Goal: Answer question/provide support

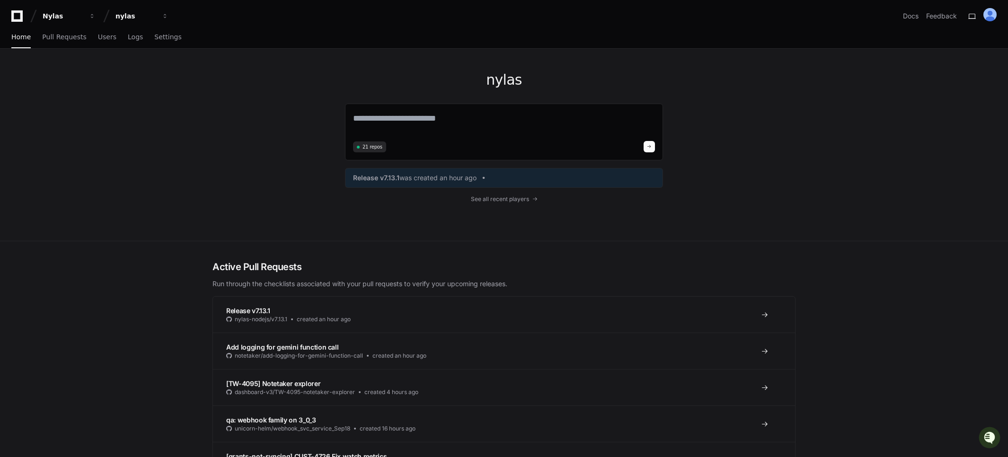
click at [286, 138] on div "nylas 21 repos Release v7.13.1 was created an hour ago See all recent players" at bounding box center [504, 145] width 606 height 192
click at [487, 116] on textarea at bounding box center [504, 125] width 302 height 26
click at [485, 127] on textarea at bounding box center [504, 125] width 302 height 26
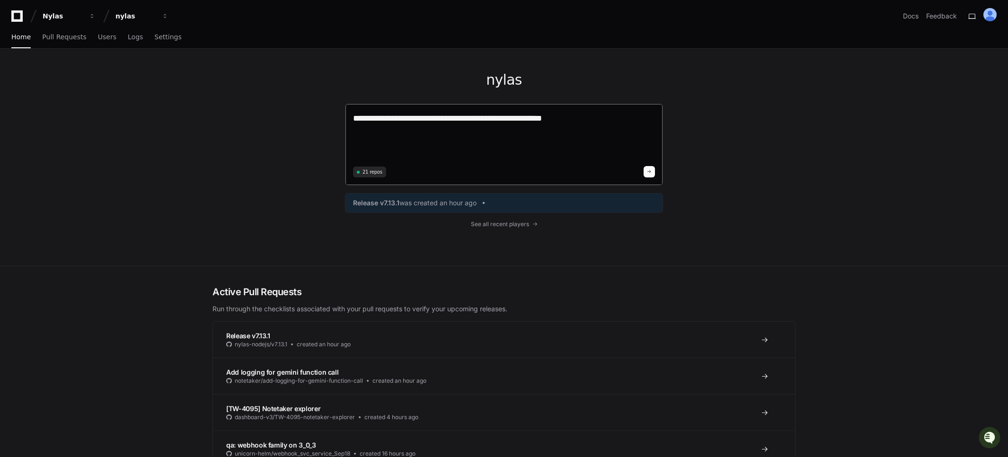
paste textarea "**********"
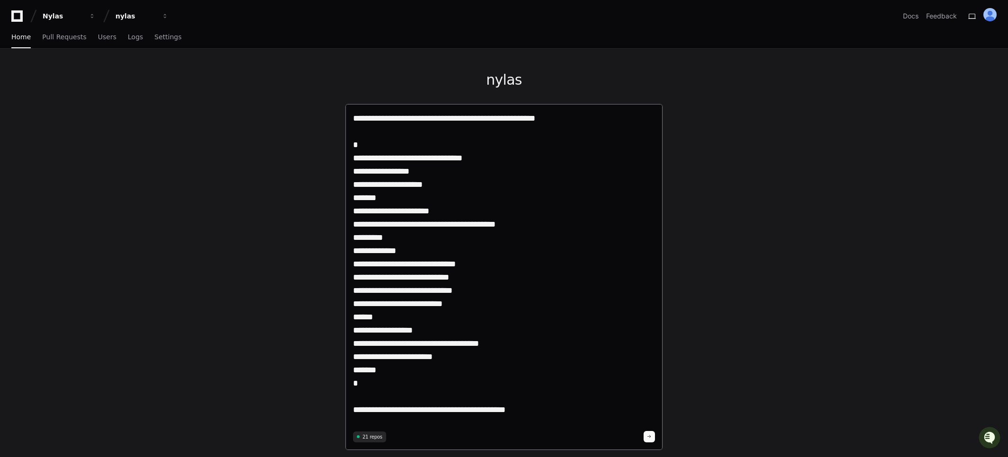
type textarea "**********"
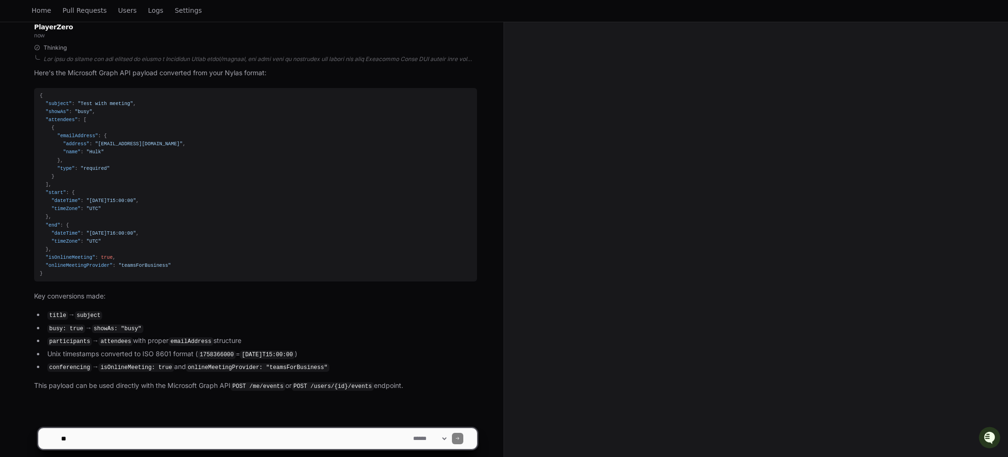
scroll to position [337, 0]
click at [73, 267] on div "{ "subject" : "Test with meeting" , "showAs" : "busy" , "attendees" : [ { "emai…" at bounding box center [255, 184] width 431 height 186
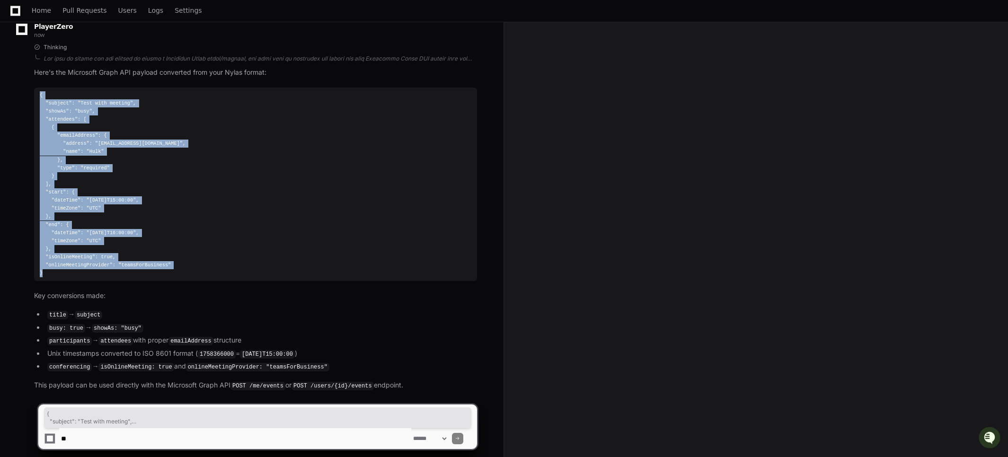
drag, startPoint x: 57, startPoint y: 274, endPoint x: 4, endPoint y: 99, distance: 183.3
click at [4, 98] on div "samuel.rodrigues a few seconds ago can you return the payload for microsoft gra…" at bounding box center [251, 110] width 503 height 695
drag, startPoint x: 39, startPoint y: 91, endPoint x: 68, endPoint y: 273, distance: 184.5
click at [68, 273] on div "{ "subject" : "Test with meeting" , "showAs" : "busy" , "attendees" : [ { "emai…" at bounding box center [255, 184] width 431 height 186
copy div "{ "subject" : "Test with meeting" , "showAs" : "busy" , "attendees" : [ { "emai…"
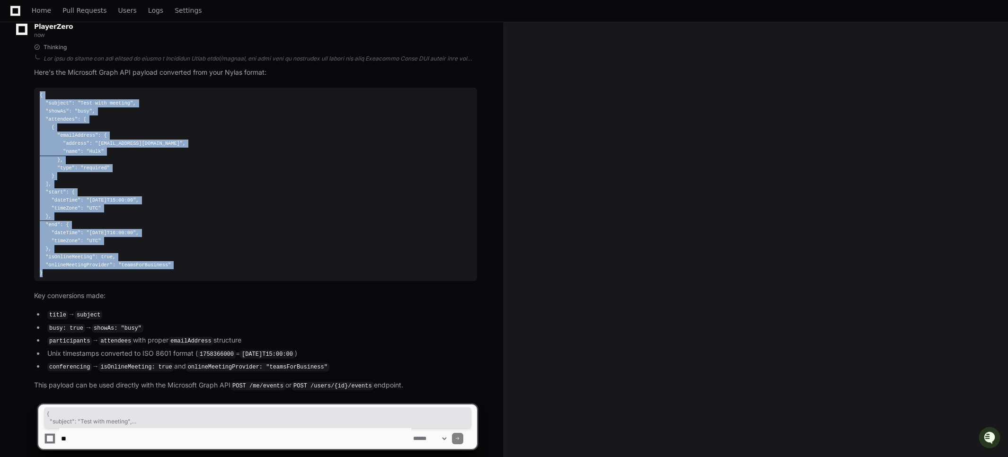
click at [270, 215] on div "{ "subject" : "Test with meeting" , "showAs" : "busy" , "attendees" : [ { "emai…" at bounding box center [255, 184] width 431 height 186
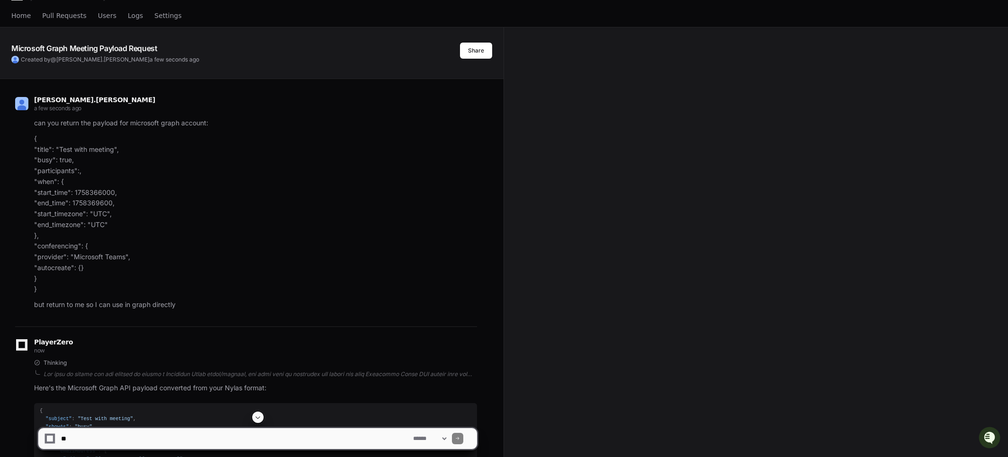
scroll to position [343, 0]
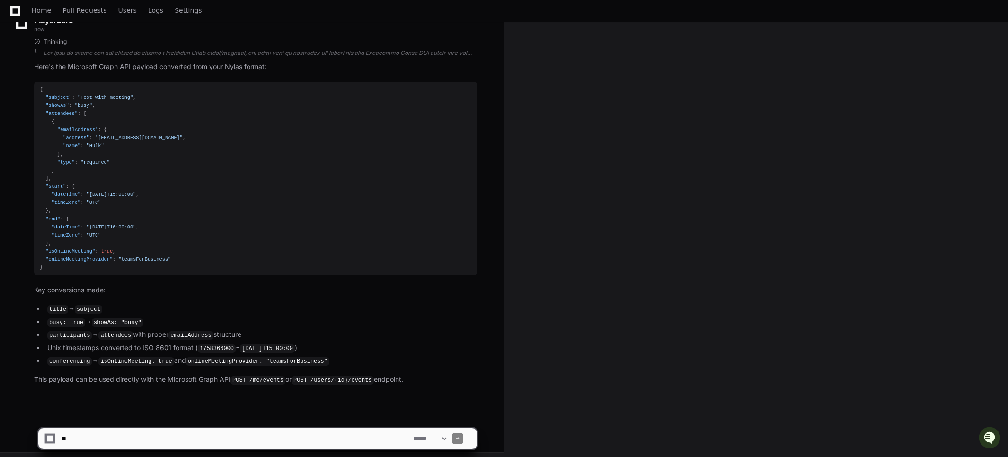
click at [195, 441] on textarea at bounding box center [235, 438] width 352 height 21
click at [236, 377] on code "POST /me/events" at bounding box center [257, 380] width 55 height 9
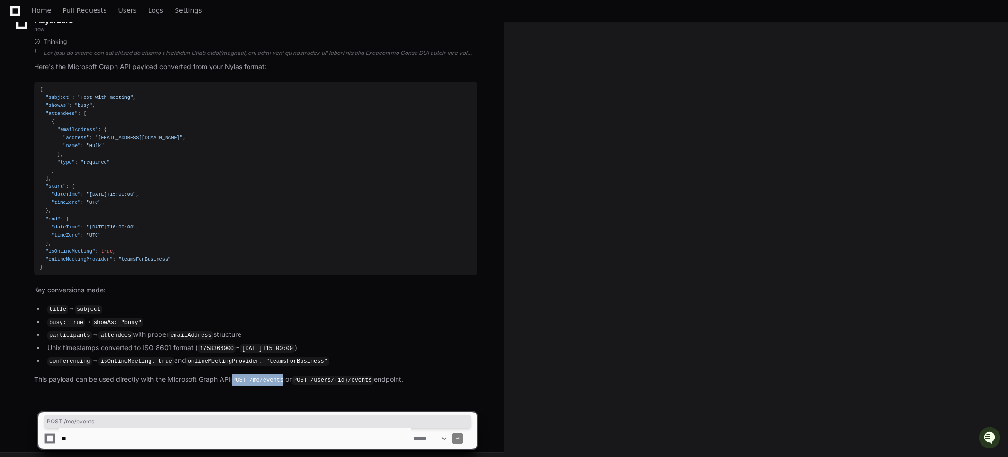
drag, startPoint x: 236, startPoint y: 377, endPoint x: 271, endPoint y: 376, distance: 35.0
click at [271, 376] on code "POST /me/events" at bounding box center [257, 380] width 55 height 9
copy code "POST /me/events"
click at [249, 377] on code "POST /me/events" at bounding box center [257, 380] width 55 height 9
drag, startPoint x: 249, startPoint y: 377, endPoint x: 263, endPoint y: 376, distance: 13.8
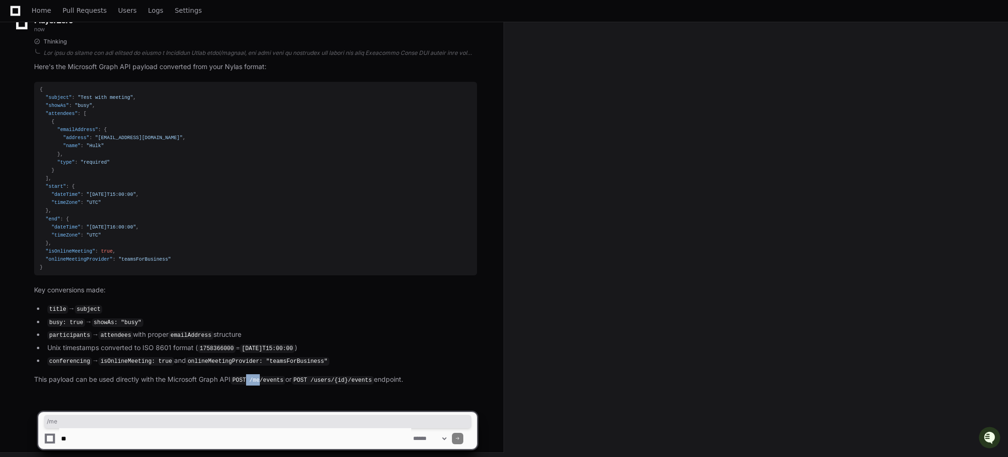
click at [262, 376] on code "POST /me/events" at bounding box center [257, 380] width 55 height 9
click at [281, 378] on code "POST /me/events" at bounding box center [257, 380] width 55 height 9
drag, startPoint x: 288, startPoint y: 378, endPoint x: 252, endPoint y: 379, distance: 36.4
click at [252, 379] on p "This payload can be used directly with the Microsoft Graph API POST /me/events …" at bounding box center [255, 379] width 443 height 11
copy code "/me/events"
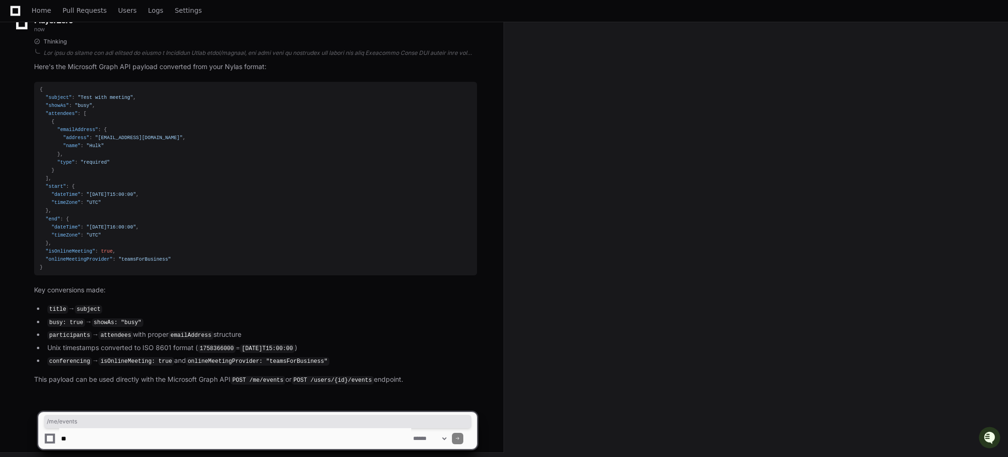
click at [136, 435] on textarea at bounding box center [235, 438] width 352 height 21
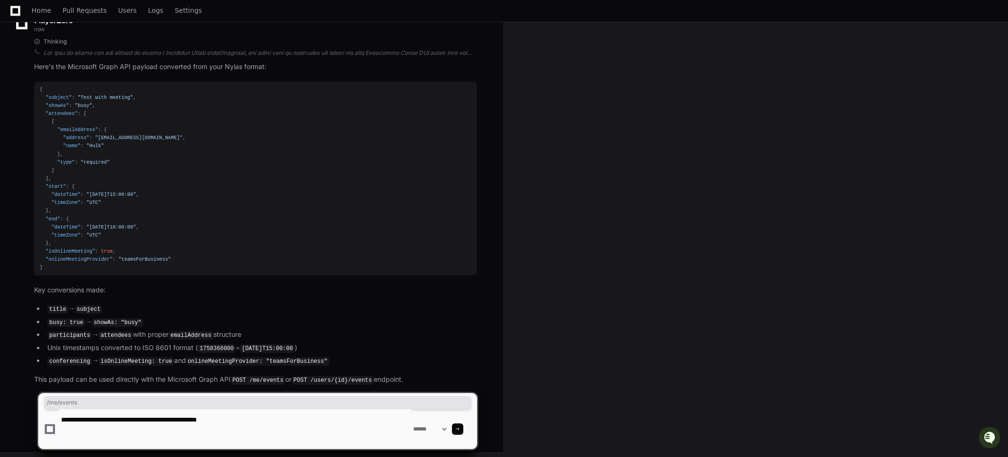
paste textarea "**********"
type textarea "**********"
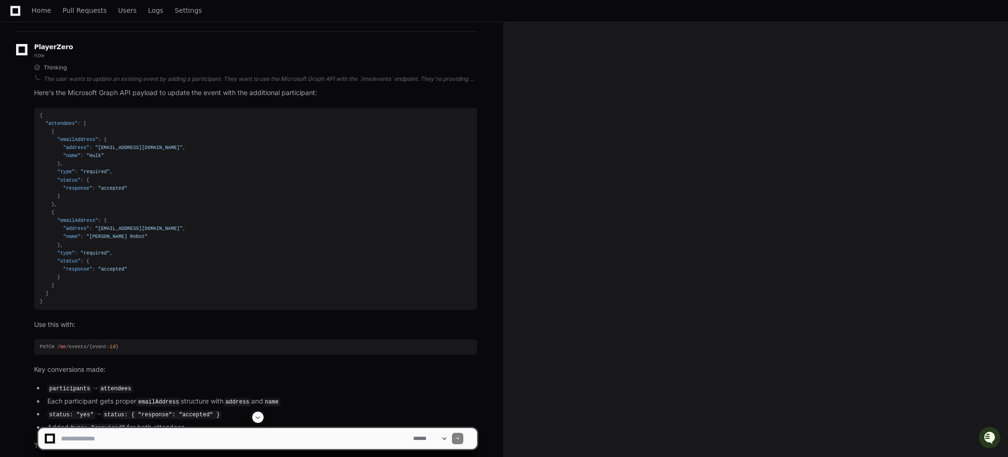
scroll to position [821, 0]
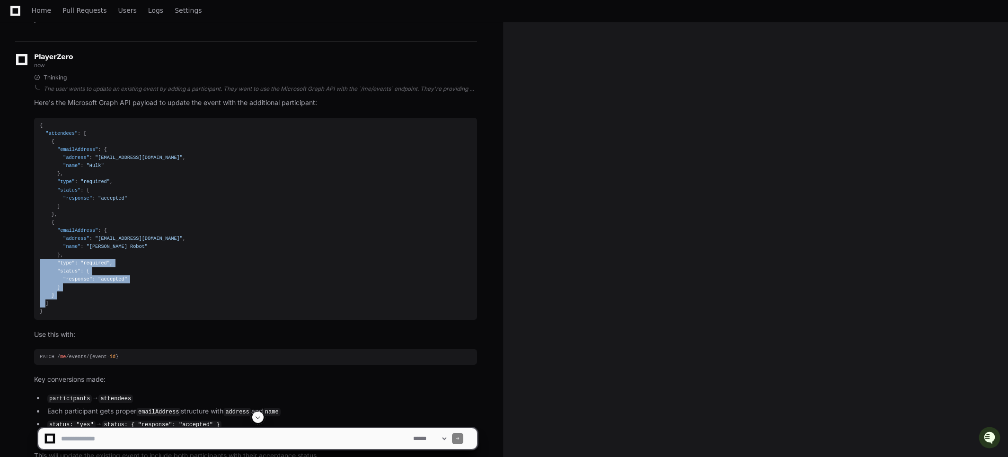
drag, startPoint x: 38, startPoint y: 280, endPoint x: 39, endPoint y: 260, distance: 19.4
click at [39, 260] on pre "{ "attendees" : [ { "emailAddress" : { "address" : "automationhulk@gmail.com" ,…" at bounding box center [255, 219] width 443 height 202
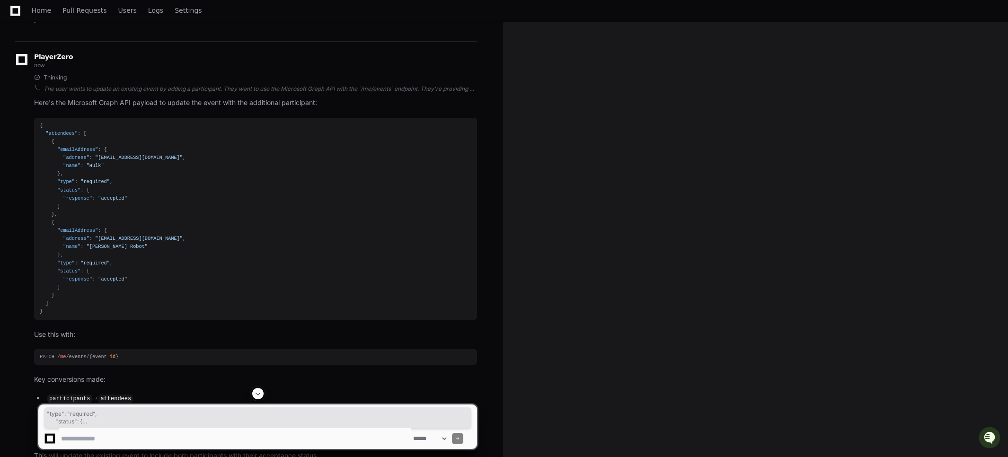
click at [69, 316] on pre "{ "attendees" : [ { "emailAddress" : { "address" : "automationhulk@gmail.com" ,…" at bounding box center [255, 219] width 443 height 202
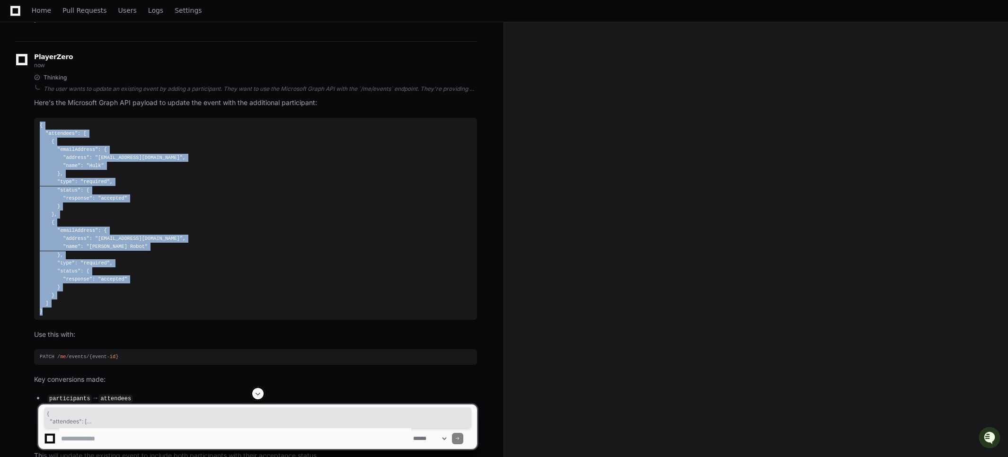
drag, startPoint x: 63, startPoint y: 312, endPoint x: 34, endPoint y: 124, distance: 190.1
click at [34, 124] on pre "{ "attendees" : [ { "emailAddress" : { "address" : "automationhulk@gmail.com" ,…" at bounding box center [255, 219] width 443 height 202
copy div "{ "attendees" : [ { "emailAddress" : { "address" : "automationhulk@gmail.com" ,…"
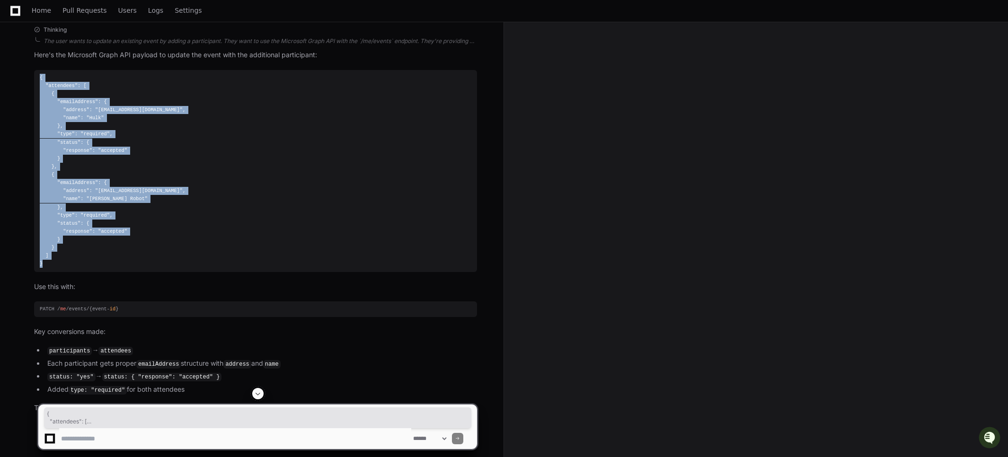
scroll to position [896, 0]
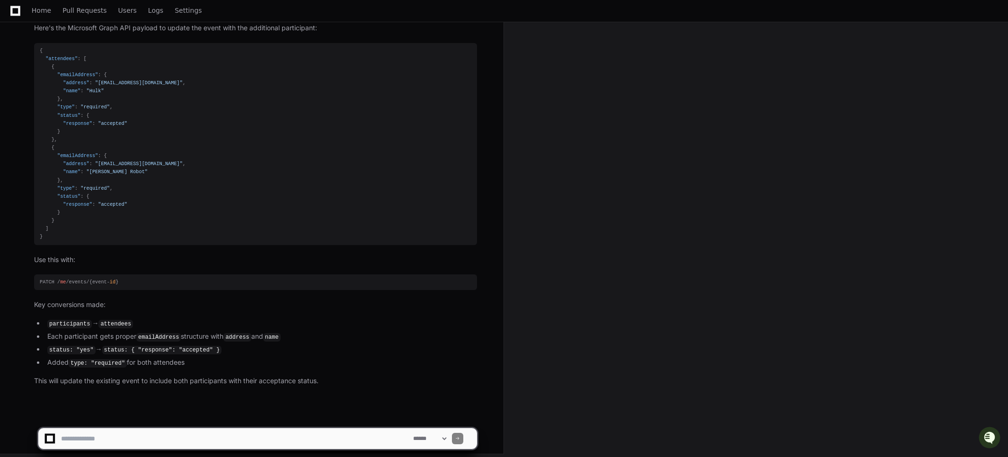
click at [48, 233] on div "{ "attendees" : [ { "emailAddress" : { "address" : "automationhulk@gmail.com" ,…" at bounding box center [255, 144] width 431 height 194
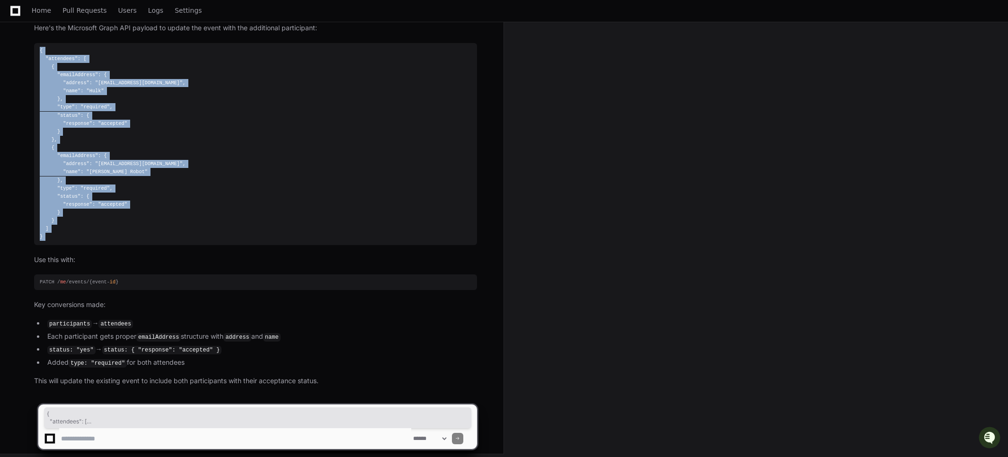
drag, startPoint x: 48, startPoint y: 233, endPoint x: 33, endPoint y: 49, distance: 184.1
click at [33, 49] on div "Thinking The user wants to update an existing event by adding a participant. Th…" at bounding box center [246, 192] width 462 height 387
copy article "{ "attendees" : [ { "emailAddress" : { "address" : "automationhulk@gmail.com" ,…"
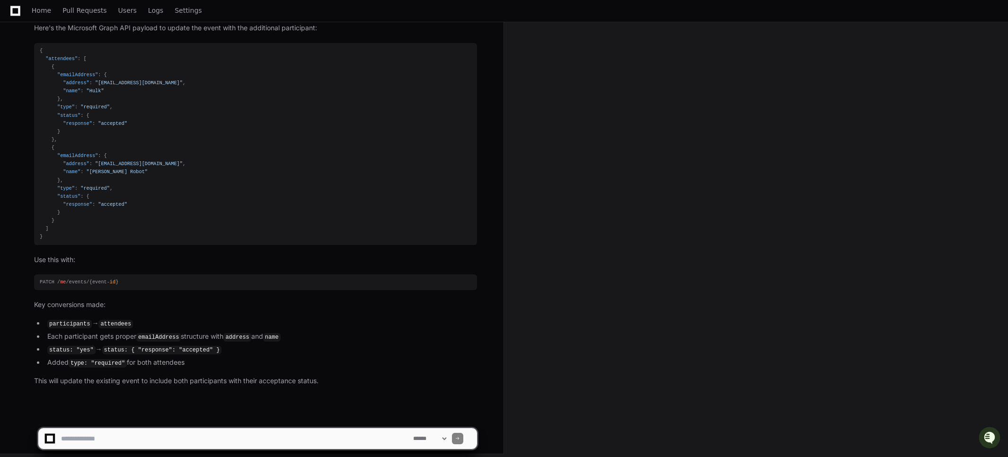
drag, startPoint x: 136, startPoint y: 298, endPoint x: 129, endPoint y: 293, distance: 8.4
click at [136, 299] on p "Key conversions made:" at bounding box center [255, 304] width 443 height 11
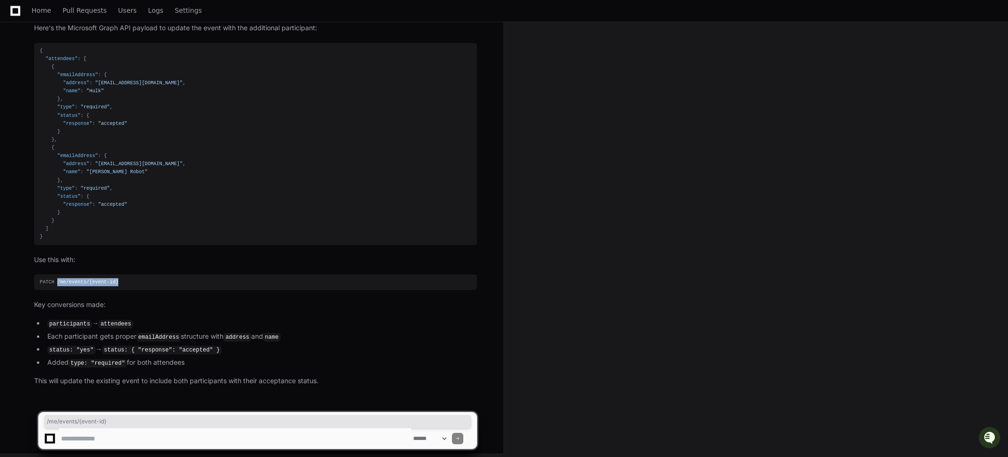
drag, startPoint x: 127, startPoint y: 279, endPoint x: 58, endPoint y: 278, distance: 68.6
click at [58, 278] on div "PATCH / me /events/{event- id }" at bounding box center [255, 282] width 431 height 8
copy div "/ me /events/{event- id }"
click at [198, 438] on textarea at bounding box center [235, 438] width 352 height 21
type textarea "********"
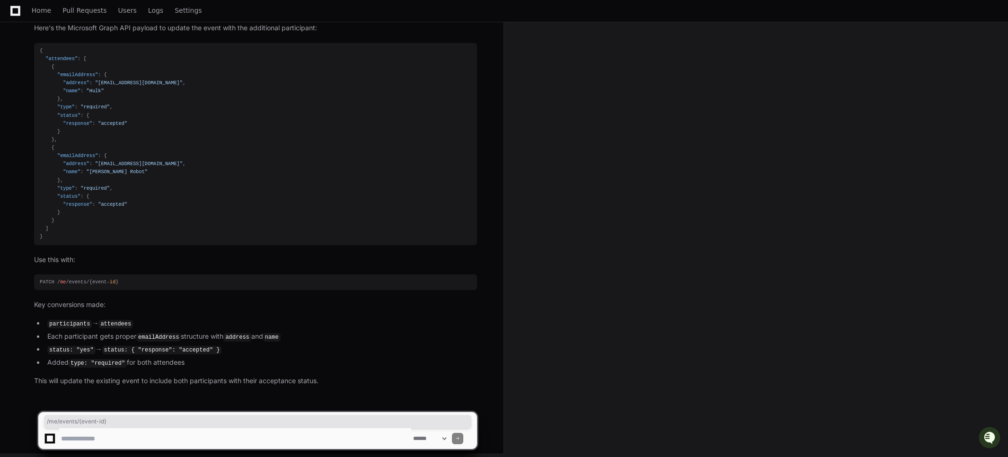
paste textarea "**********"
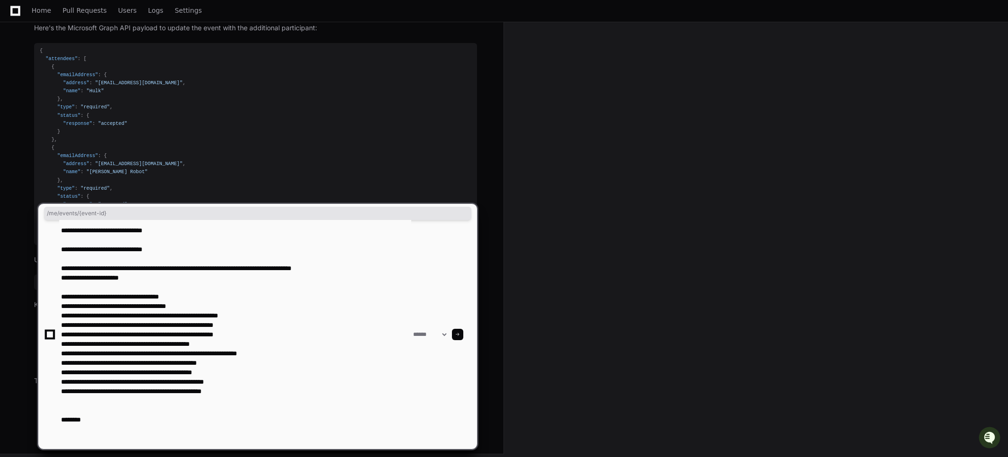
paste textarea "**********"
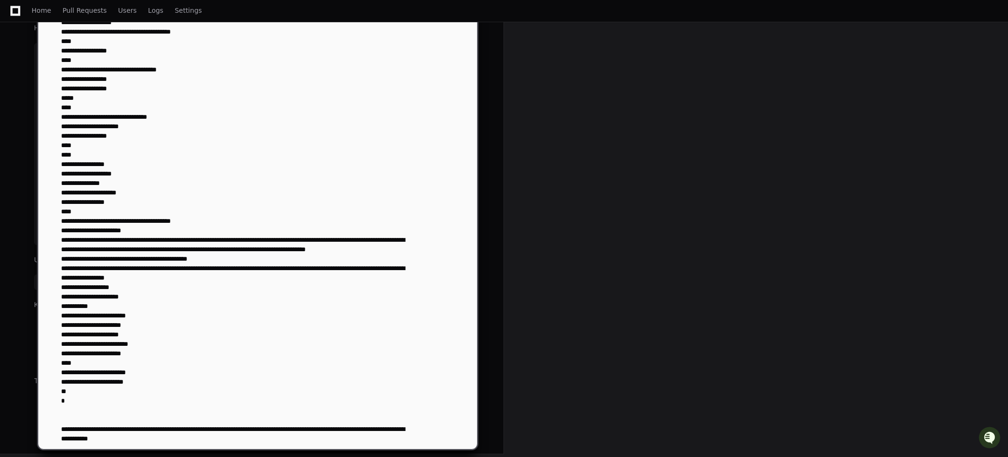
scroll to position [1760, 0]
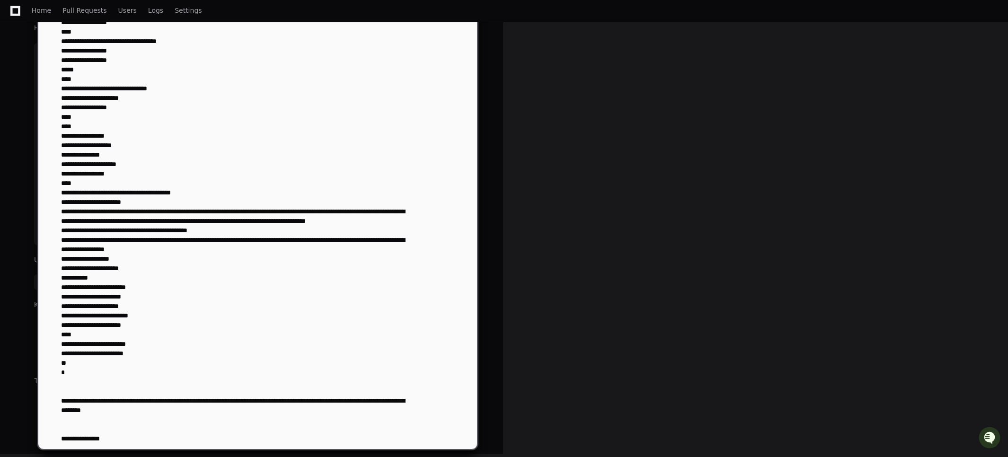
paste textarea "**********"
type textarea "**********"
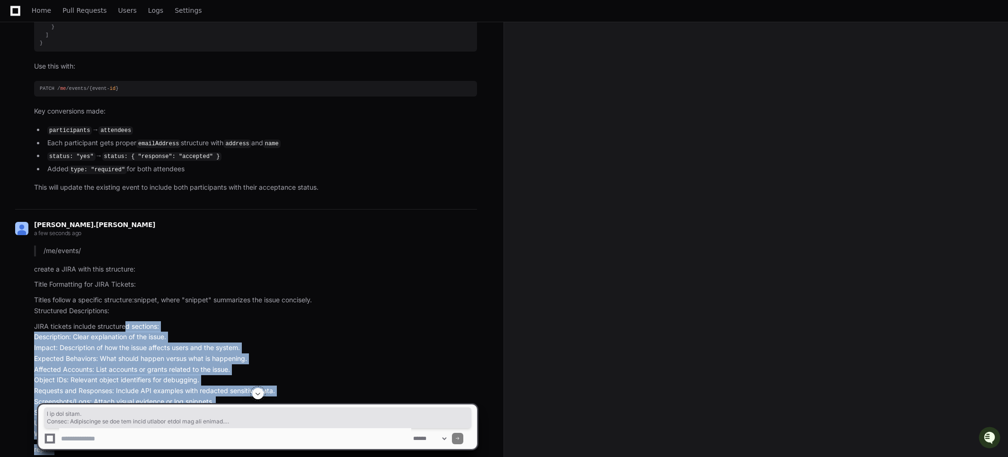
scroll to position [1089, 0]
drag, startPoint x: 309, startPoint y: 376, endPoint x: 115, endPoint y: 339, distance: 197.5
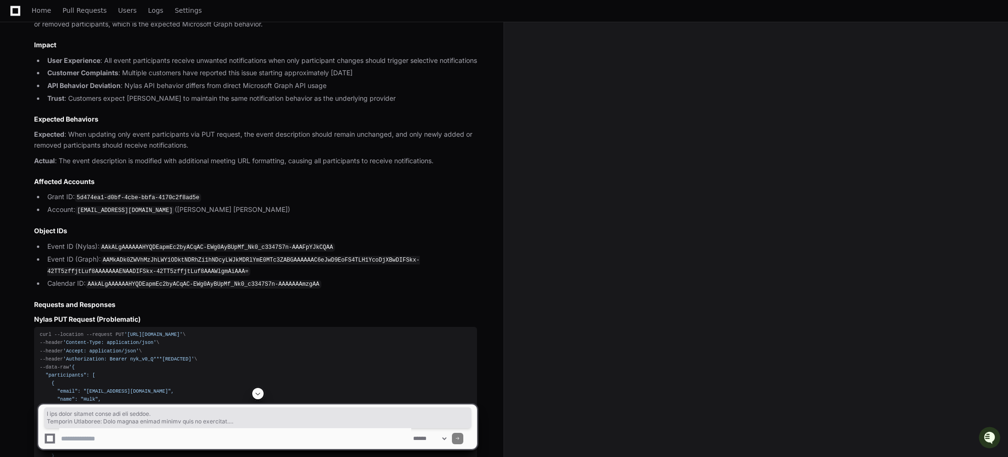
click at [136, 203] on li "Grant ID: 5d474ea1-d0bf-4cbe-bbfa-4170c2f8ad5e" at bounding box center [260, 197] width 432 height 11
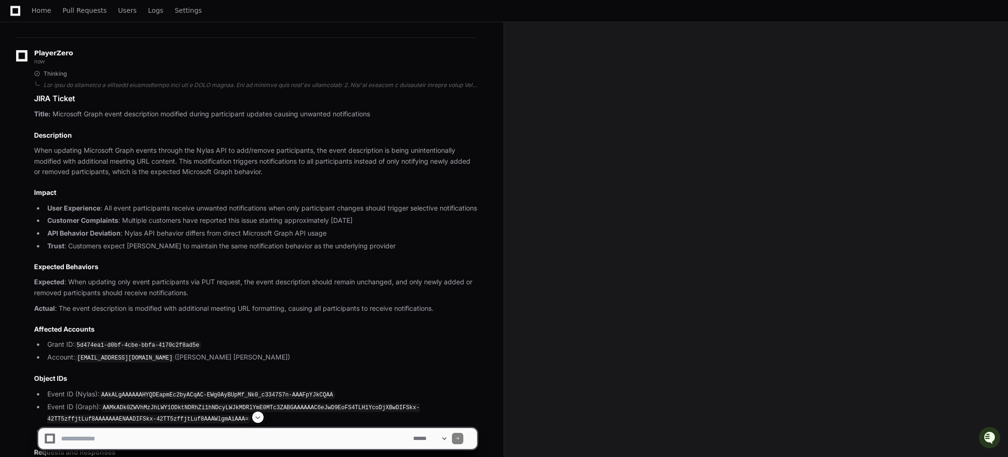
scroll to position [5706, 0]
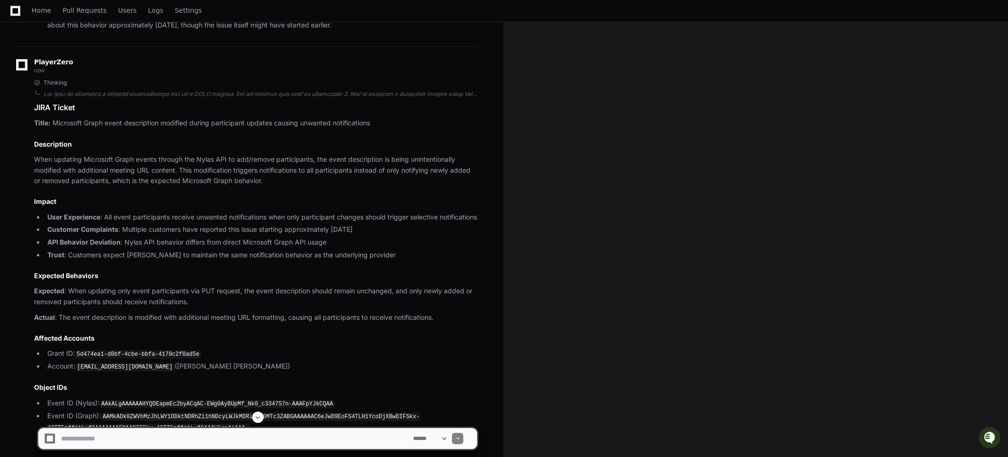
click at [38, 113] on h1 "JIRA Ticket" at bounding box center [255, 107] width 443 height 11
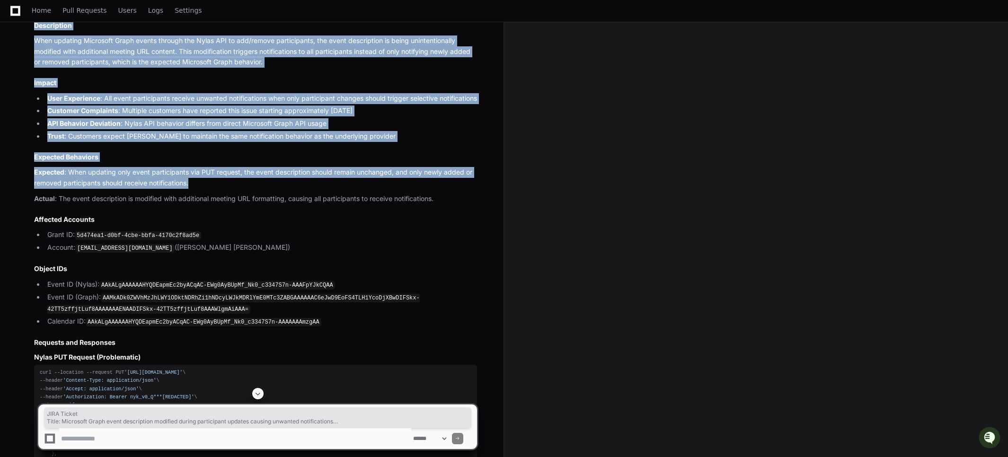
scroll to position [5840, 0]
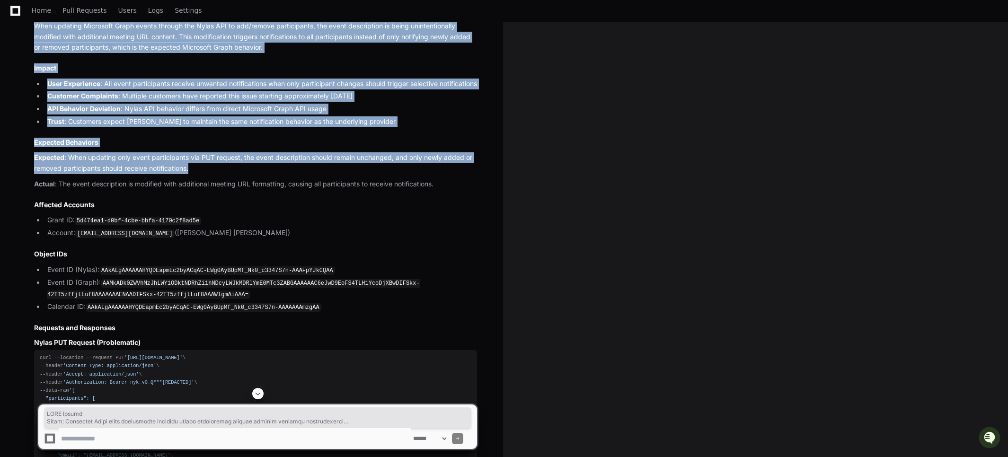
drag, startPoint x: 38, startPoint y: 172, endPoint x: 217, endPoint y: 242, distance: 191.6
click at [217, 242] on article "JIRA Ticket Title: Microsoft Graph event description modified during participan…" at bounding box center [255, 447] width 443 height 959
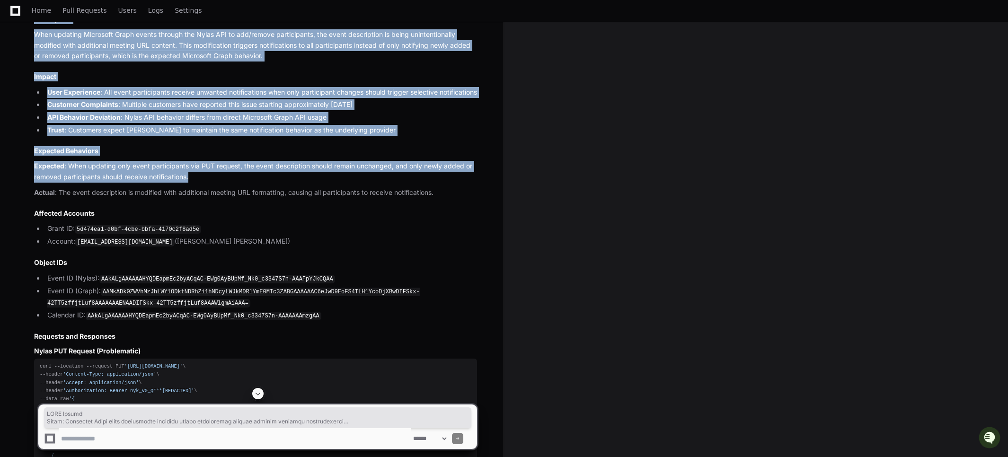
scroll to position [5812, 0]
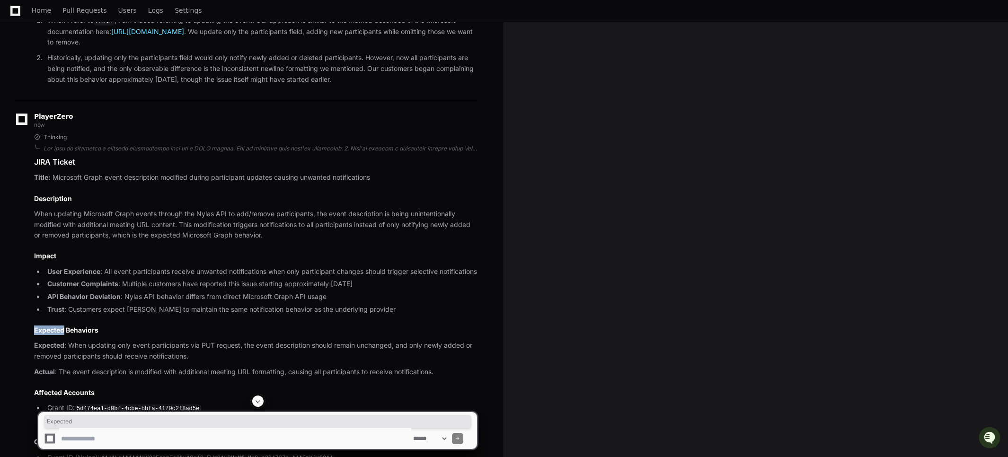
scroll to position [5652, 0]
click at [40, 181] on strong "Title:" at bounding box center [42, 177] width 17 height 8
drag, startPoint x: 40, startPoint y: 242, endPoint x: 61, endPoint y: 240, distance: 20.9
click at [355, 183] on p "Title: Microsoft Graph event description modified during participant updates ca…" at bounding box center [255, 177] width 443 height 11
click at [62, 183] on p "Title: Microsoft Graph event description modified during participant updates ca…" at bounding box center [255, 177] width 443 height 11
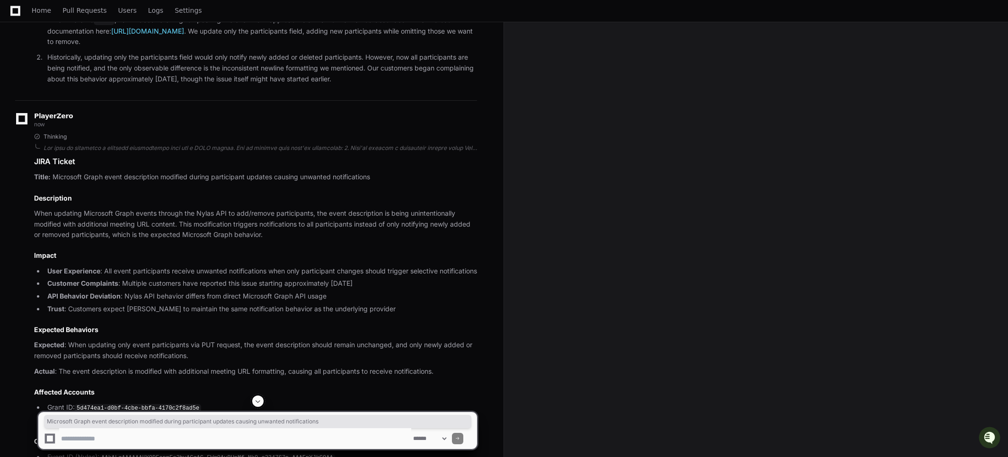
drag, startPoint x: 62, startPoint y: 244, endPoint x: 365, endPoint y: 240, distance: 302.3
click at [365, 183] on p "Title: Microsoft Graph event description modified during participant updates ca…" at bounding box center [255, 177] width 443 height 11
copy p "Microsoft Graph event description modified during participant updates causing u…"
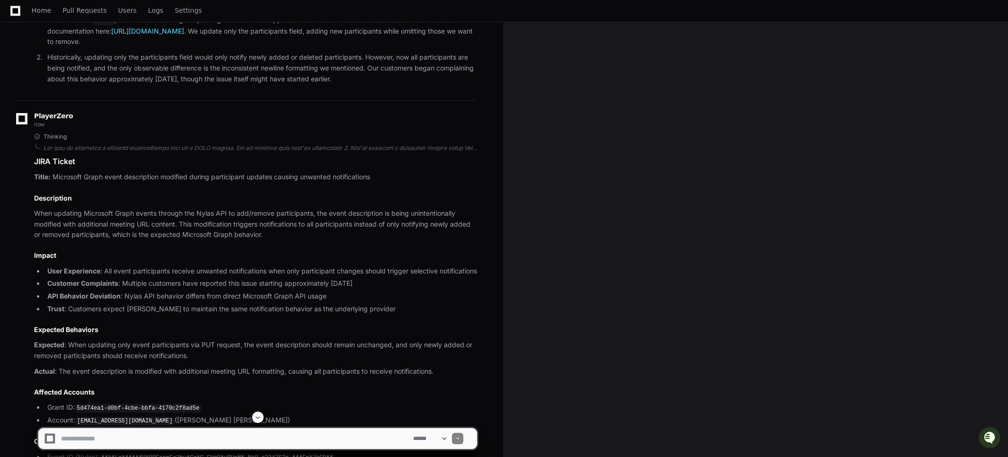
click at [45, 240] on p "When updating Microsoft Graph events through the Nylas API to add/remove partic…" at bounding box center [255, 224] width 443 height 32
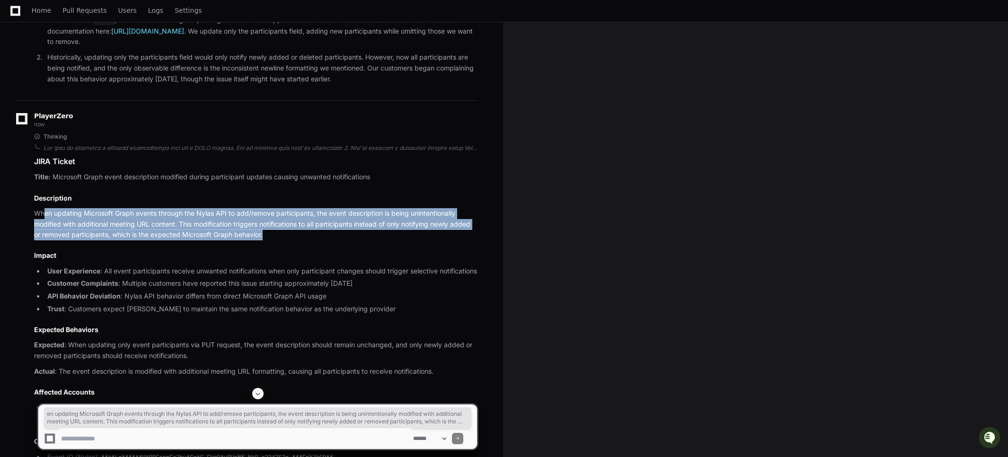
drag, startPoint x: 45, startPoint y: 278, endPoint x: 311, endPoint y: 302, distance: 266.5
click at [317, 240] on p "When updating Microsoft Graph events through the Nylas API to add/remove partic…" at bounding box center [255, 224] width 443 height 32
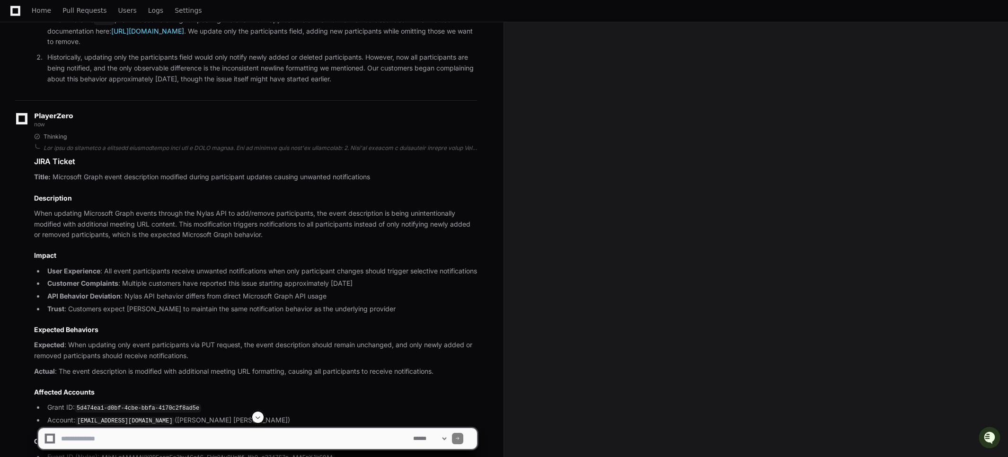
click at [263, 240] on p "When updating Microsoft Graph events through the Nylas API to add/remove partic…" at bounding box center [255, 224] width 443 height 32
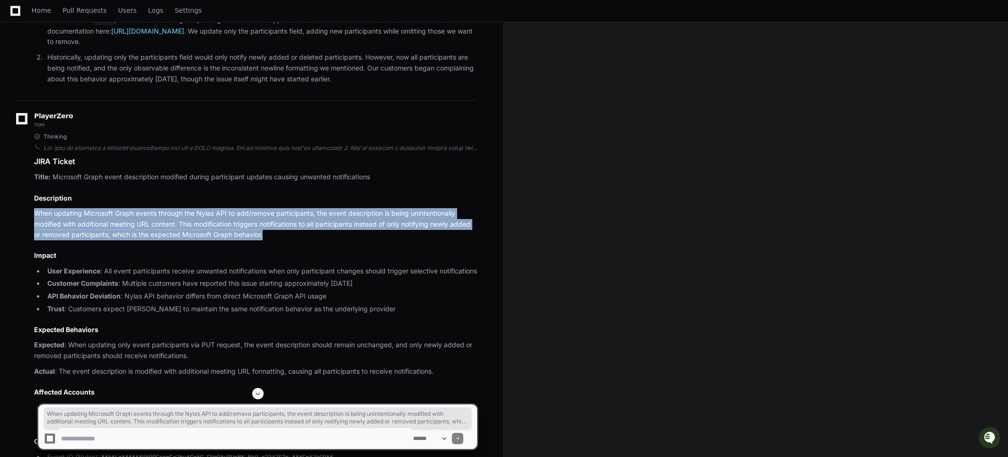
drag, startPoint x: 273, startPoint y: 301, endPoint x: 28, endPoint y: 283, distance: 245.8
copy p "When updating Microsoft Graph events through the Nylas API to add/remove partic…"
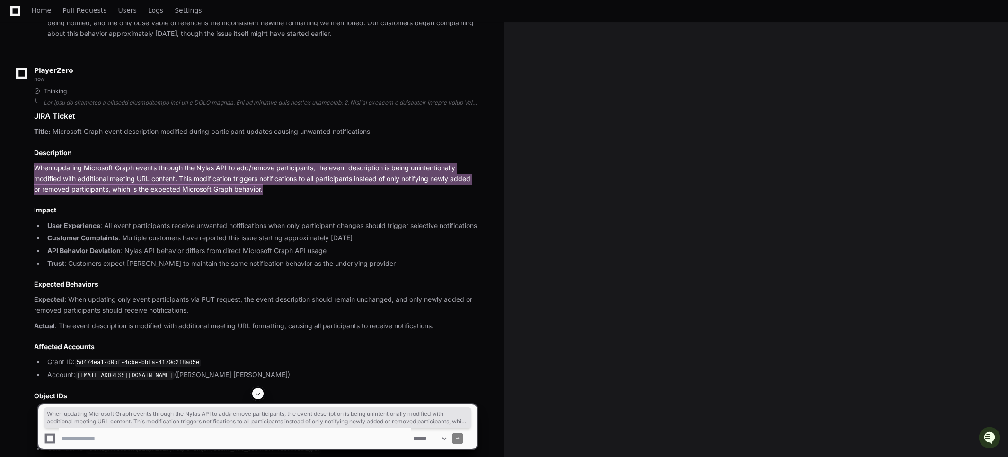
scroll to position [5738, 0]
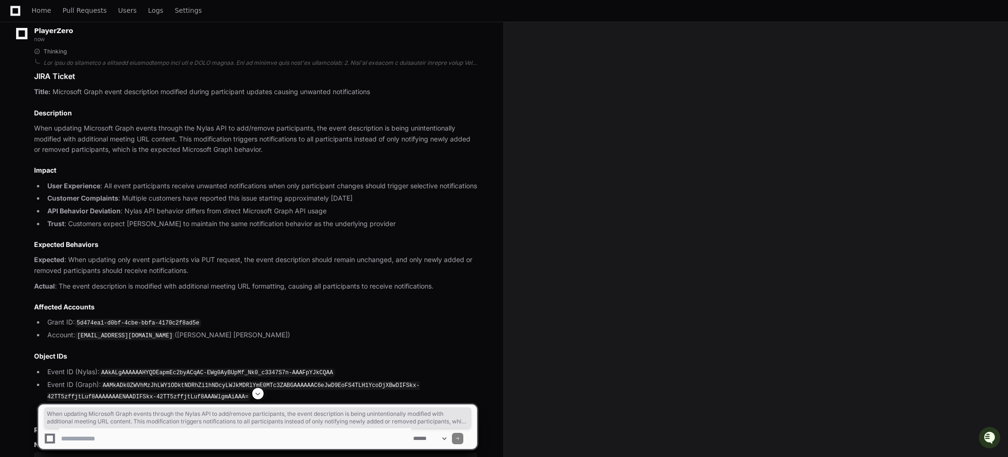
click at [359, 229] on li "Trust : Customers expect Nylas to maintain the same notification behavior as th…" at bounding box center [260, 224] width 432 height 11
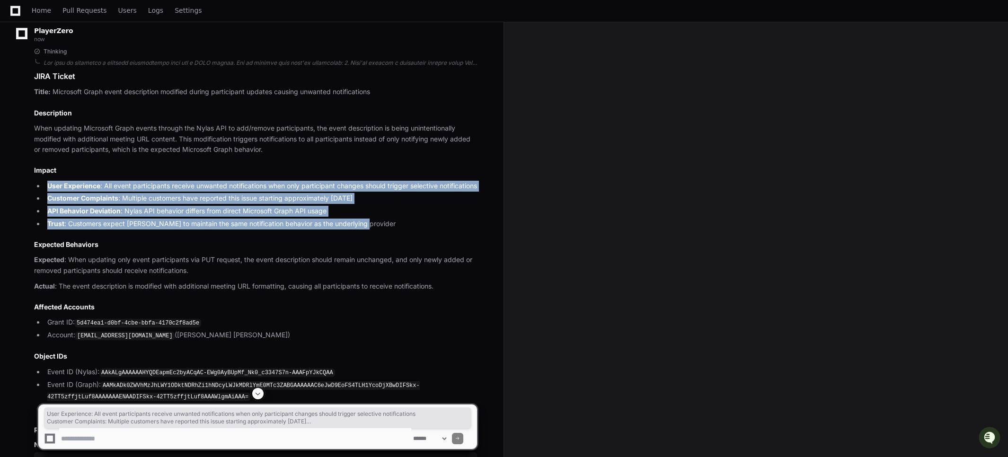
drag, startPoint x: 364, startPoint y: 298, endPoint x: 39, endPoint y: 254, distance: 327.5
click at [39, 229] on ul "User Experience : All event participants receive unwanted notifications when on…" at bounding box center [255, 205] width 443 height 49
copy ul "User Experience : All event participants receive unwanted notifications when on…"
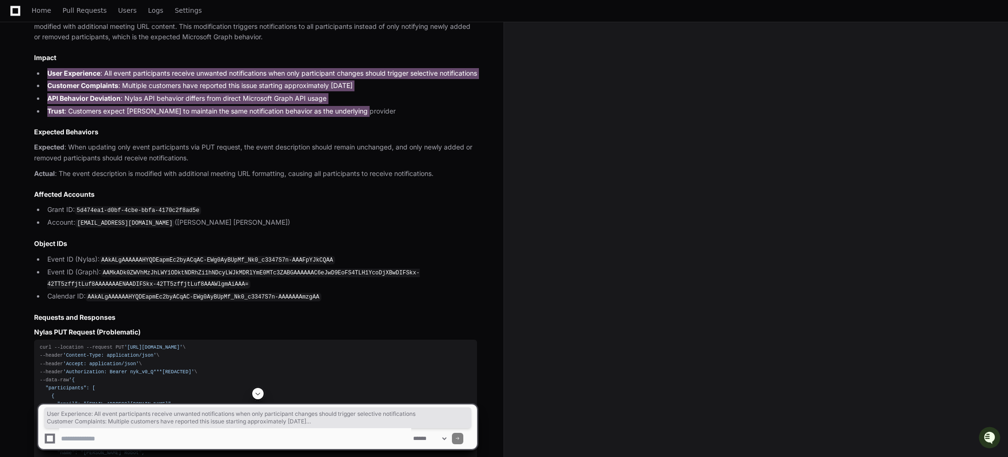
scroll to position [5852, 0]
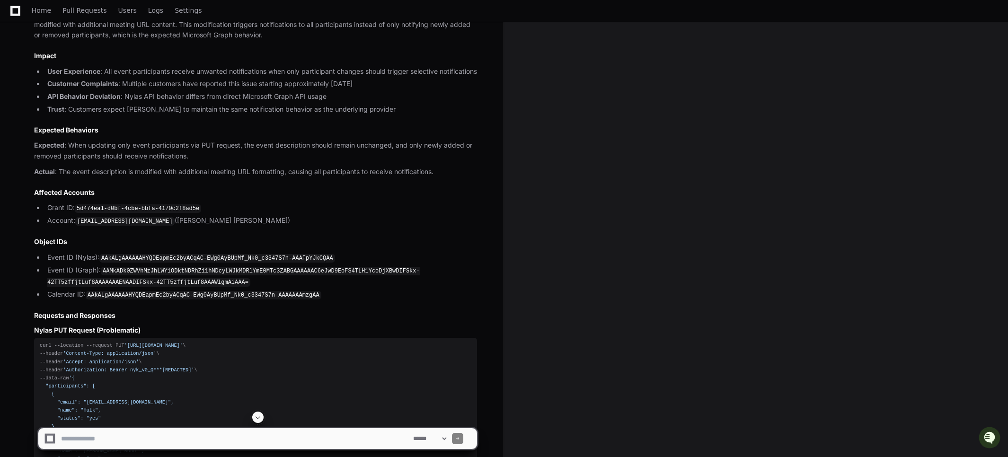
click at [442, 177] on p "Actual : The event description is modified with additional meeting URL formatti…" at bounding box center [255, 172] width 443 height 11
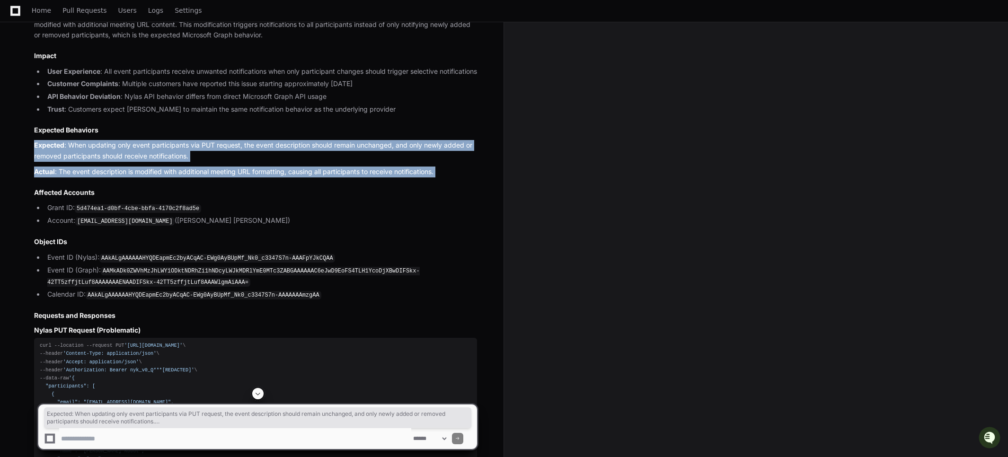
drag, startPoint x: 429, startPoint y: 248, endPoint x: 31, endPoint y: 224, distance: 398.1
click at [31, 224] on div "Thinking JIRA Ticket Title: Microsoft Graph event description modified during p…" at bounding box center [246, 424] width 462 height 982
copy article "Expected : When updating only event participants via PUT request, the event des…"
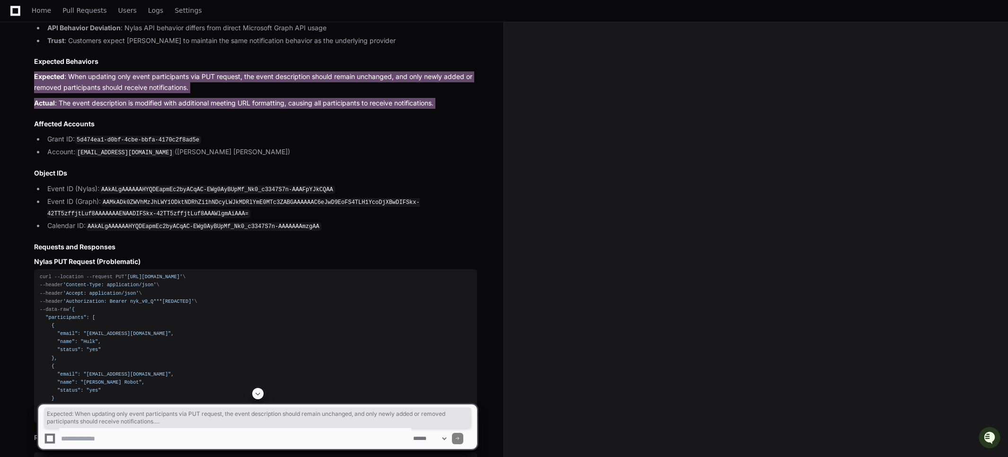
scroll to position [5938, 0]
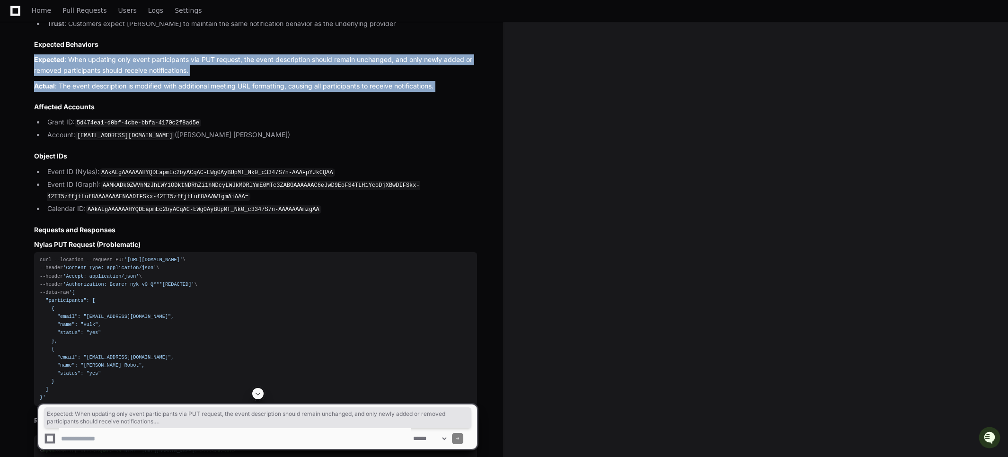
click at [52, 128] on li "Grant ID: 5d474ea1-d0bf-4cbe-bbfa-4170c2f8ad5e" at bounding box center [260, 122] width 432 height 11
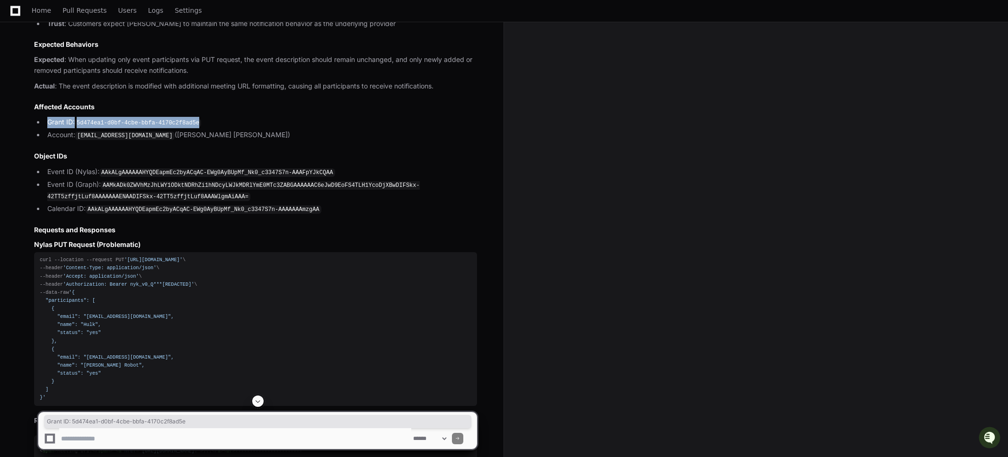
drag, startPoint x: 52, startPoint y: 197, endPoint x: 192, endPoint y: 199, distance: 140.0
click at [192, 128] on li "Grant ID: 5d474ea1-d0bf-4cbe-bbfa-4170c2f8ad5e" at bounding box center [260, 122] width 432 height 11
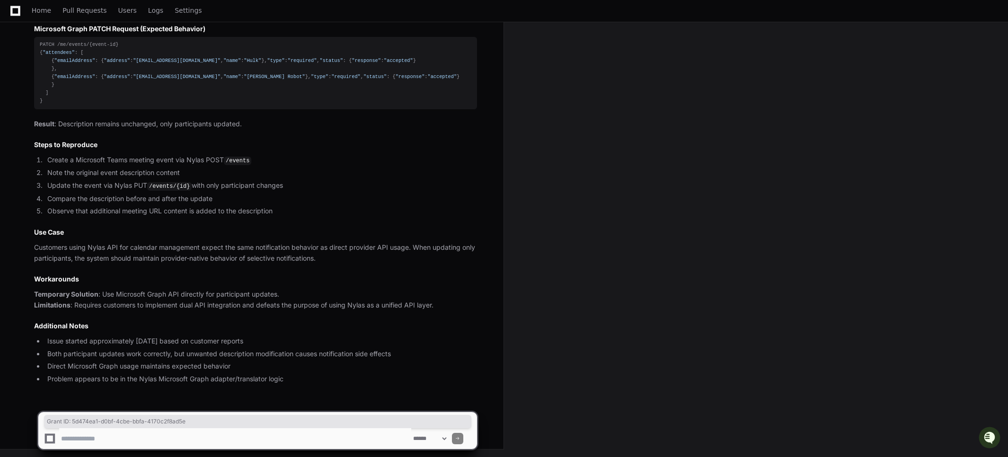
scroll to position [6601, 0]
click at [44, 157] on li "Create a Microsoft Teams meeting event via Nylas POST /events" at bounding box center [260, 160] width 432 height 11
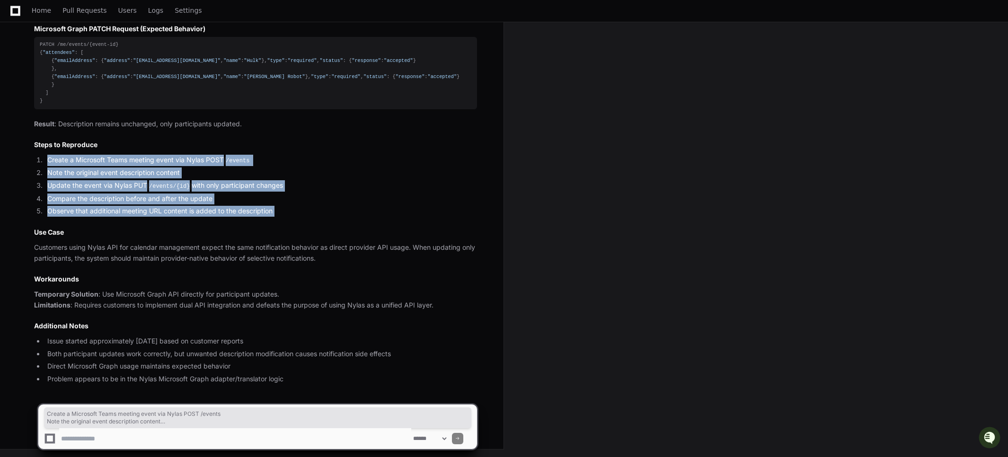
drag, startPoint x: 44, startPoint y: 157, endPoint x: 281, endPoint y: 211, distance: 243.2
click at [281, 211] on ol "Create a Microsoft Teams meeting event via Nylas POST /events Note the original…" at bounding box center [255, 186] width 443 height 62
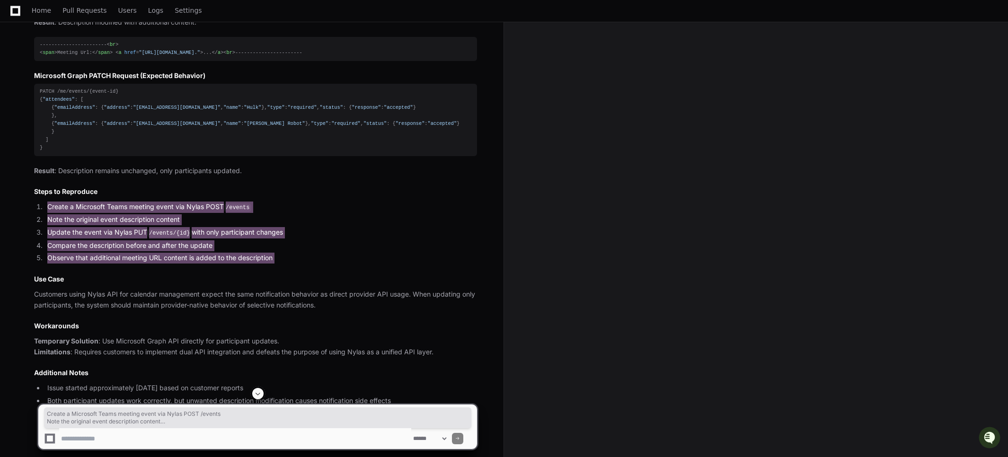
scroll to position [6337, 0]
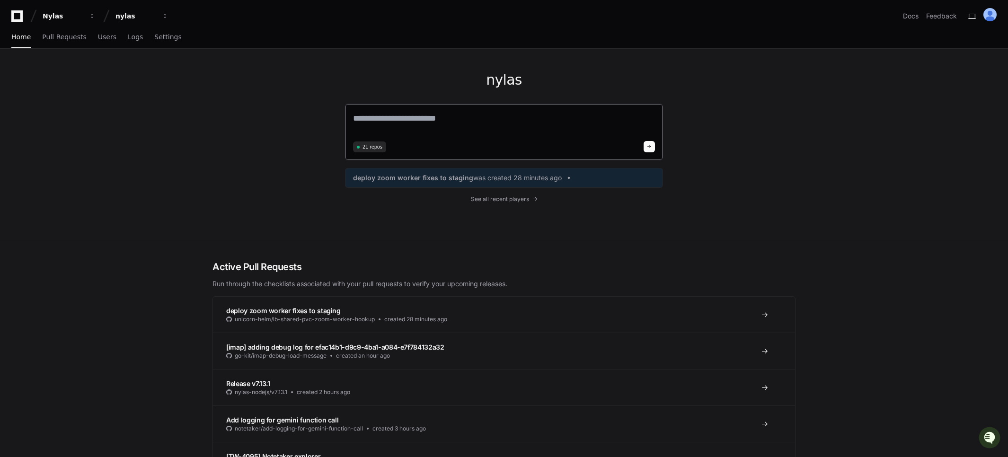
click at [390, 123] on textarea at bounding box center [504, 125] width 302 height 26
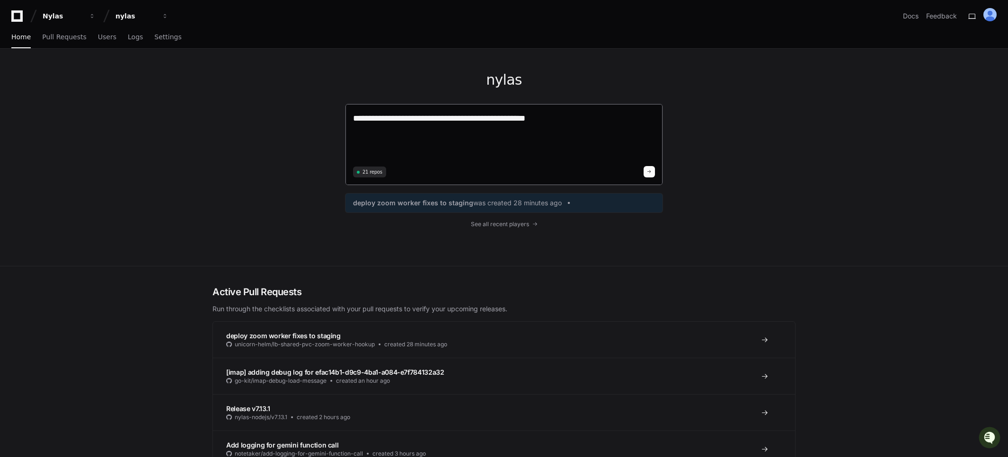
paste textarea "**********"
type textarea "**********"
